Goal: Information Seeking & Learning: Learn about a topic

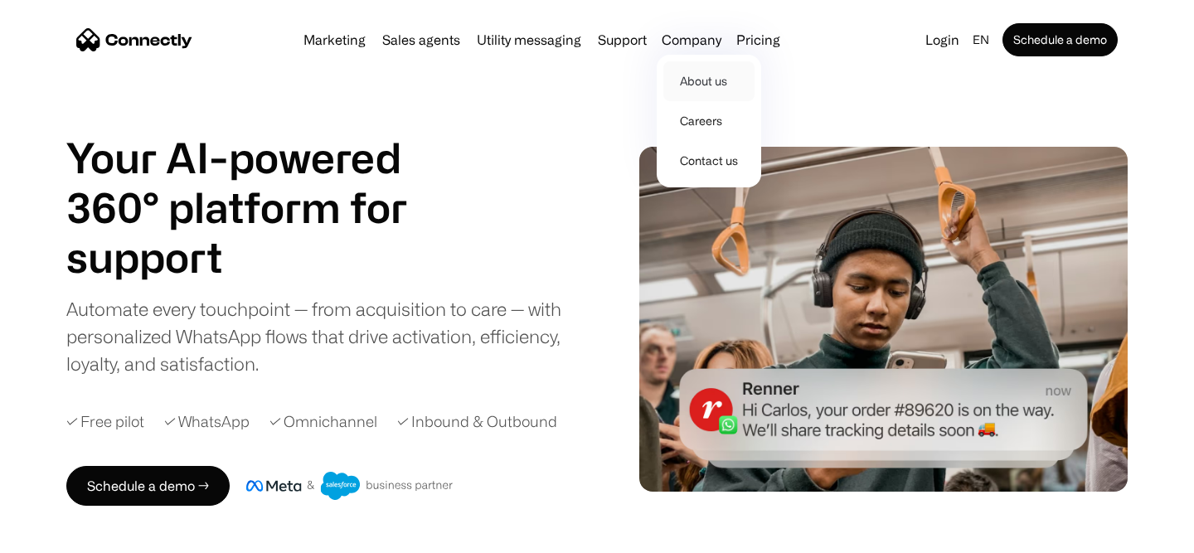
click at [700, 75] on link "About us" at bounding box center [708, 81] width 91 height 40
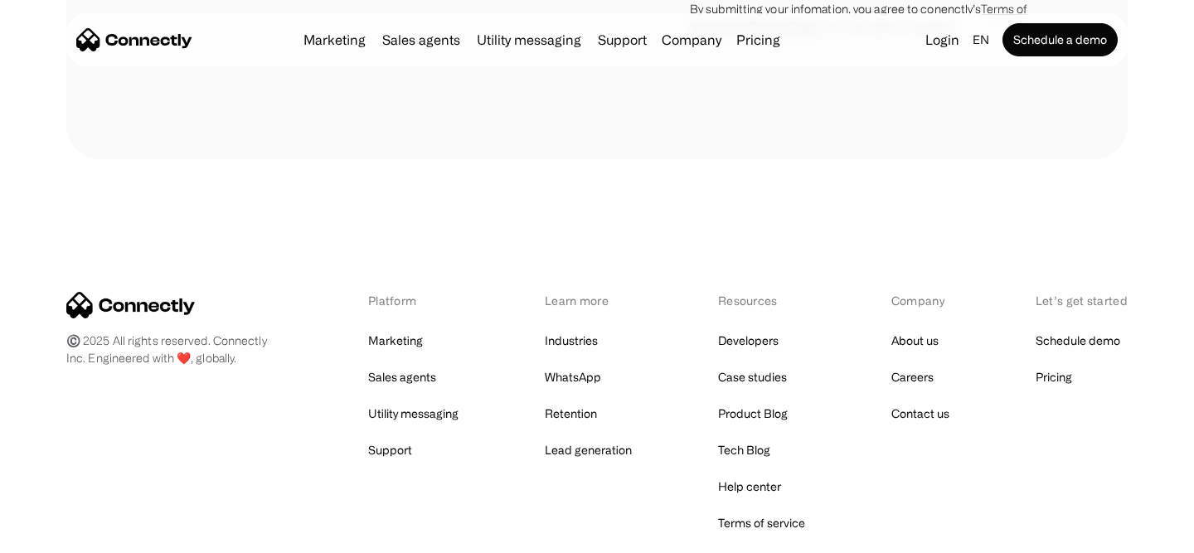
scroll to position [2623, 0]
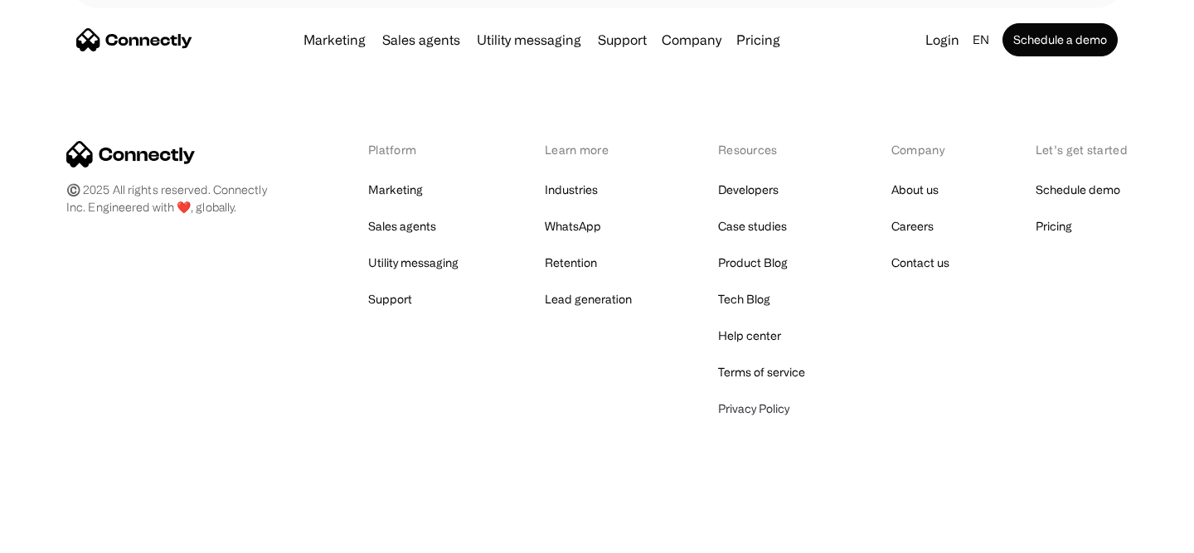
click at [744, 407] on link "Privacy Policy" at bounding box center [753, 408] width 71 height 23
